Goal: Information Seeking & Learning: Learn about a topic

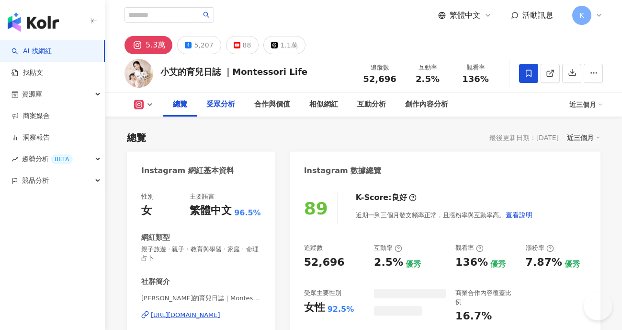
click at [208, 106] on div "受眾分析" at bounding box center [220, 104] width 29 height 11
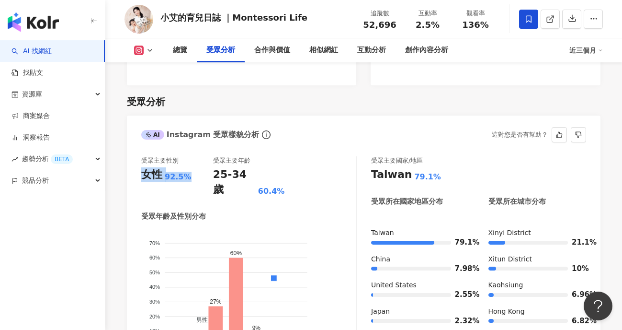
drag, startPoint x: 186, startPoint y: 152, endPoint x: 139, endPoint y: 155, distance: 47.1
click at [139, 155] on div "受眾主要性別 女性 92.5% 受眾主要年齡 25-34 歲 60.4% 受眾年齡及性別分布 男性 女性 70% 70% 60% 60% 50% 50% 40…" at bounding box center [364, 265] width 474 height 237
copy div "女性 92.5%"
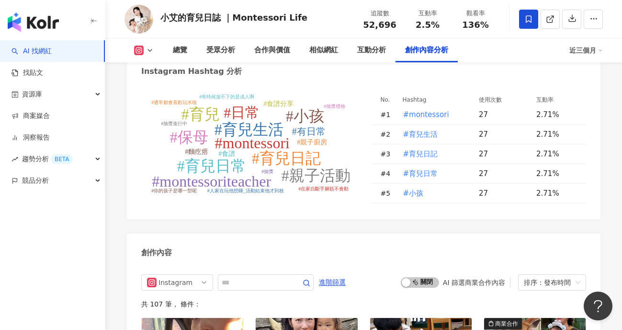
scroll to position [2783, 0]
click at [251, 276] on input "text" at bounding box center [255, 281] width 67 height 11
type input "**"
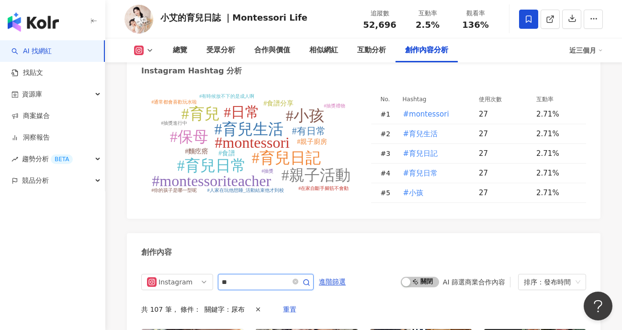
scroll to position [2927, 0]
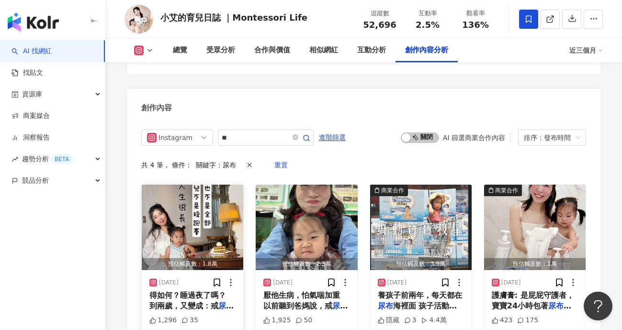
click at [182, 200] on img "button" at bounding box center [193, 226] width 102 height 85
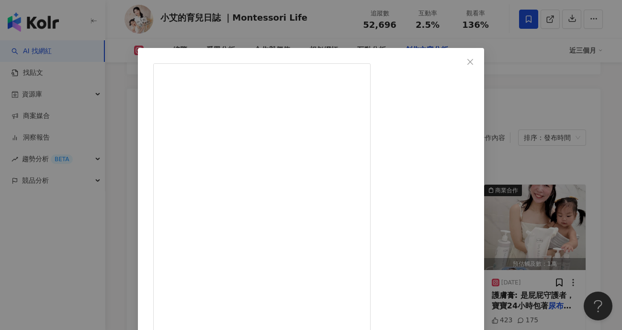
scroll to position [279, 0]
click at [557, 177] on div "[PERSON_NAME]的育兒日誌 ｜Montessori Life [DATE] 1,296 35 查看原始貼文" at bounding box center [311, 165] width 622 height 330
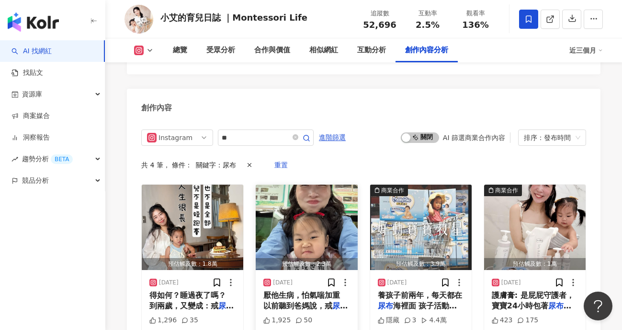
click at [314, 208] on img "button" at bounding box center [307, 226] width 102 height 85
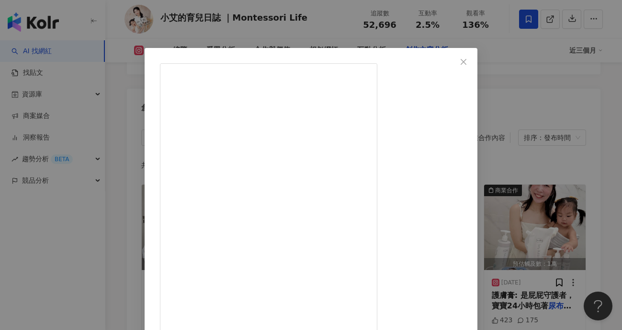
scroll to position [313, 0]
click at [573, 194] on div "[PERSON_NAME]的育兒日誌 ｜Montessori Life [DATE] 1,925 50 查看原始貼文" at bounding box center [311, 165] width 622 height 330
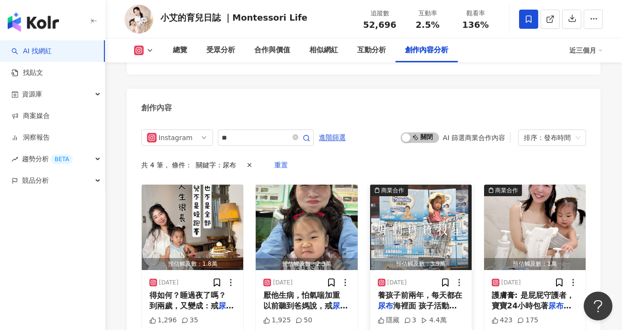
click at [452, 198] on img "button" at bounding box center [421, 226] width 102 height 85
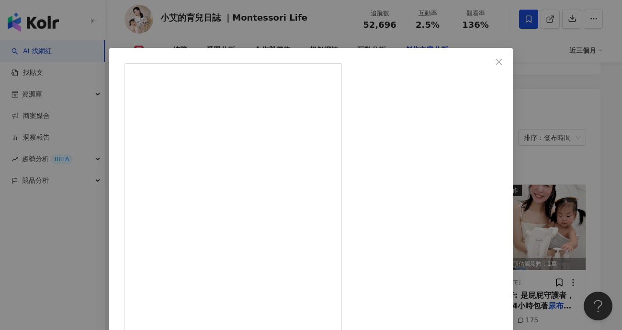
scroll to position [72, 0]
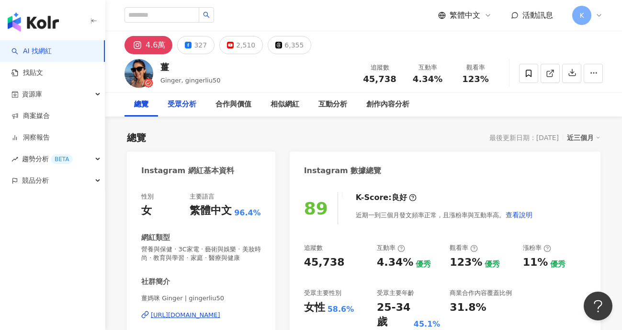
click at [201, 104] on div "受眾分析" at bounding box center [182, 104] width 48 height 24
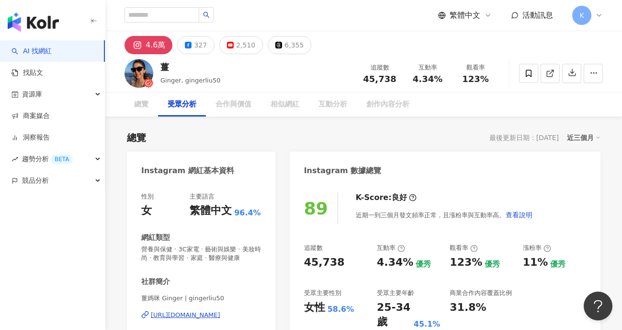
scroll to position [827, 0]
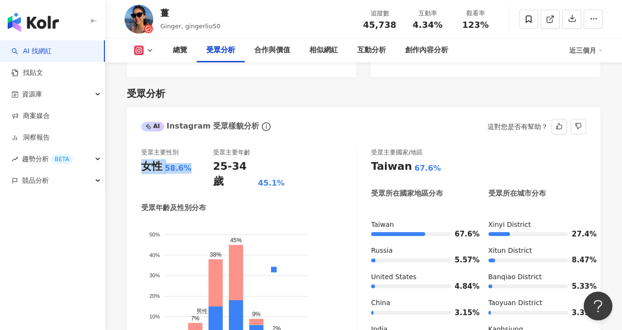
drag, startPoint x: 191, startPoint y: 154, endPoint x: 144, endPoint y: 154, distance: 47.4
click at [144, 159] on div "女性 58.6%" at bounding box center [177, 166] width 72 height 15
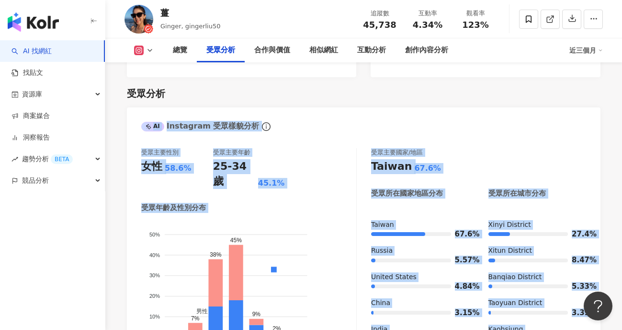
drag, startPoint x: 621, startPoint y: 87, endPoint x: 631, endPoint y: 245, distance: 158.4
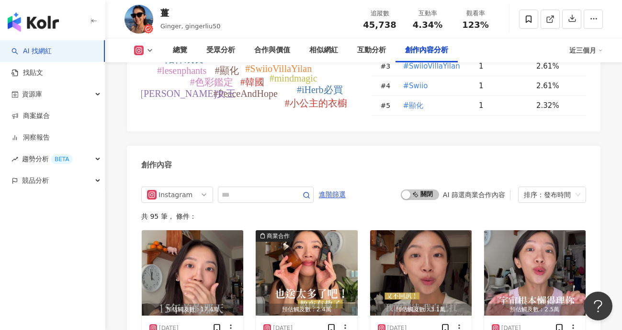
scroll to position [2887, 0]
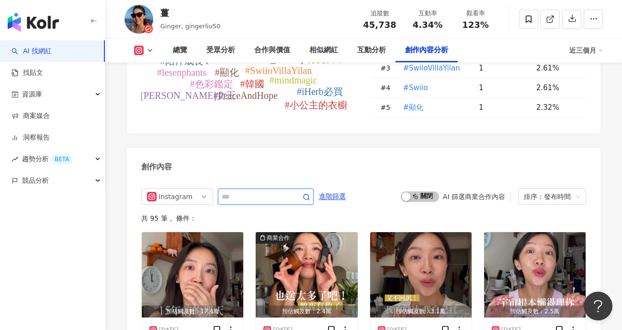
click at [255, 191] on input "text" at bounding box center [255, 196] width 67 height 11
type input "**"
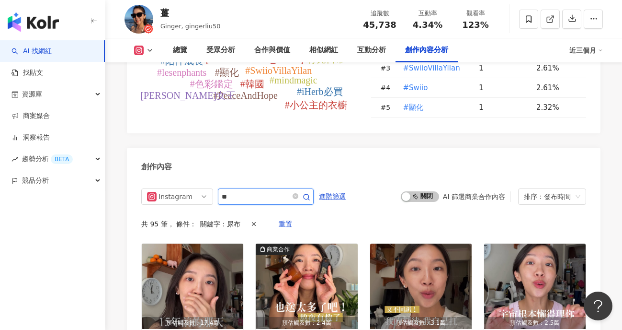
scroll to position [2938, 0]
